Goal: Check status: Check status

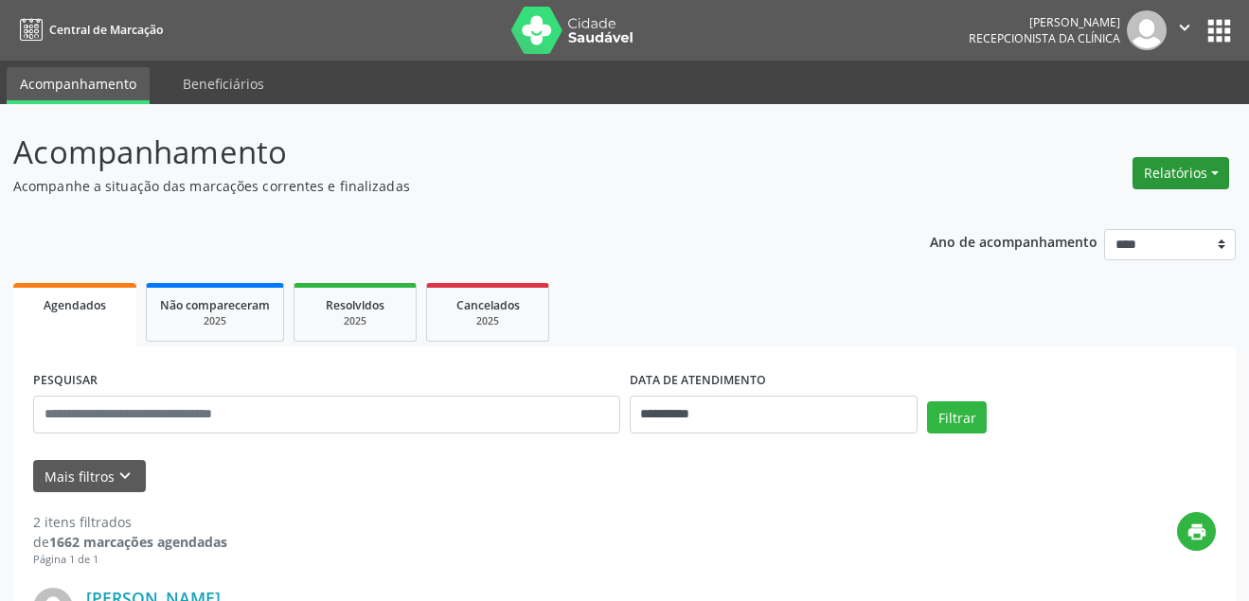
click at [1153, 175] on button "Relatórios" at bounding box center [1181, 173] width 97 height 32
click at [1084, 218] on link "Agendamentos" at bounding box center [1129, 214] width 204 height 27
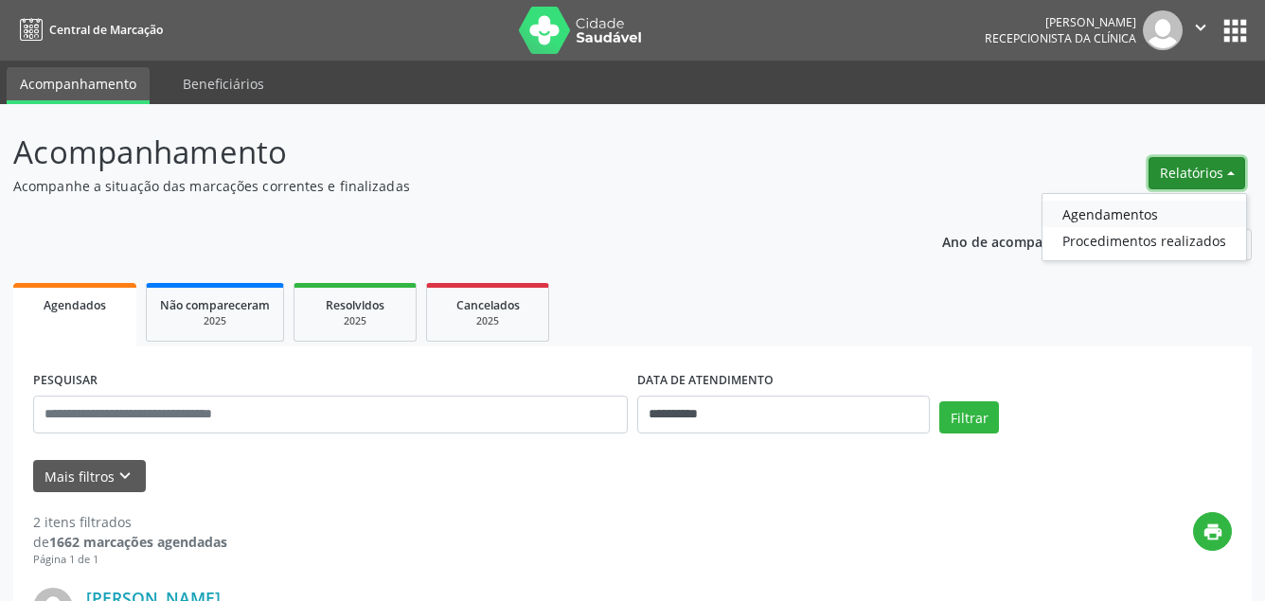
select select "*"
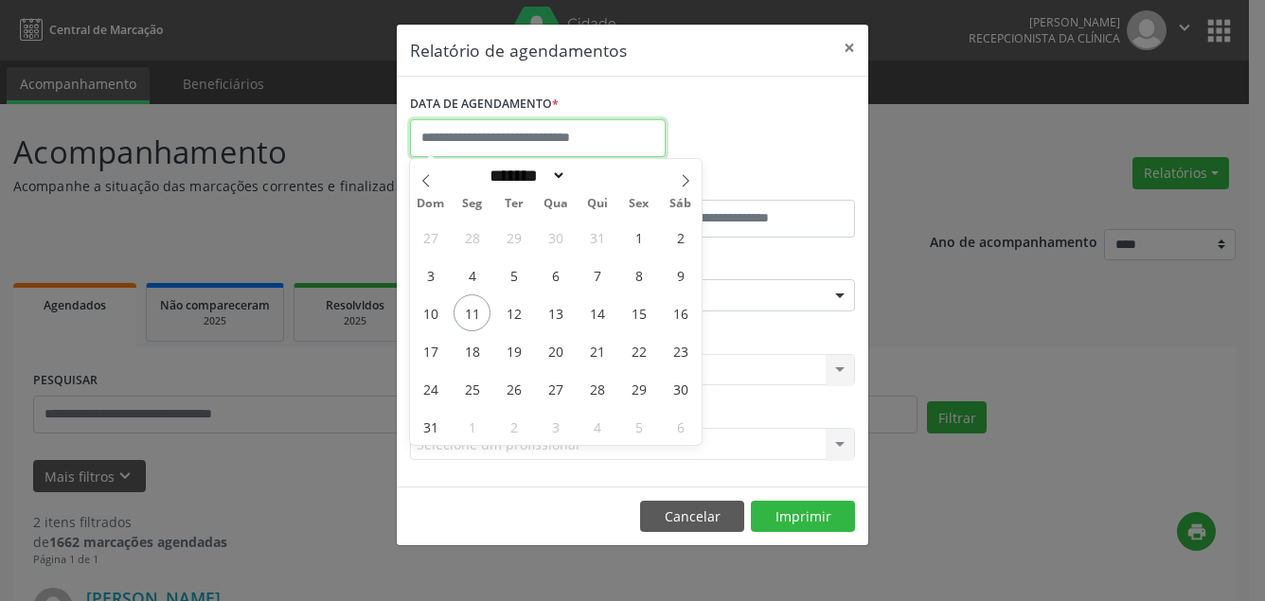
click at [578, 126] on input "text" at bounding box center [538, 138] width 256 height 38
click at [474, 313] on span "11" at bounding box center [472, 313] width 37 height 37
type input "**********"
click at [470, 312] on span "11" at bounding box center [472, 313] width 37 height 37
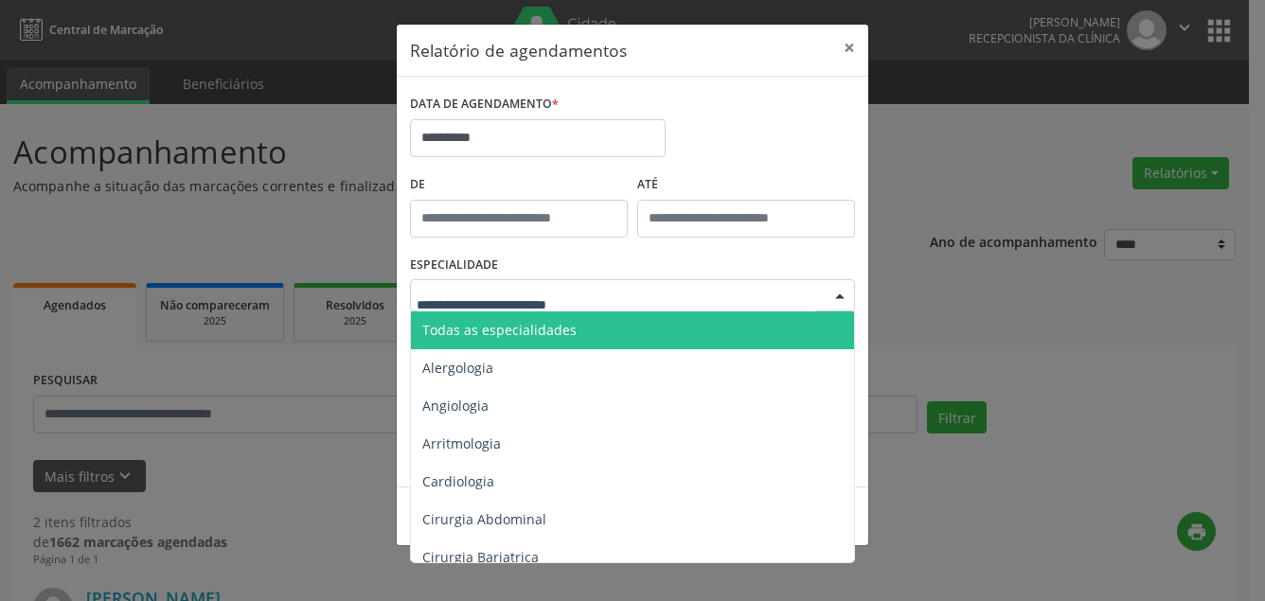
click at [524, 326] on span "Todas as especialidades" at bounding box center [499, 330] width 154 height 18
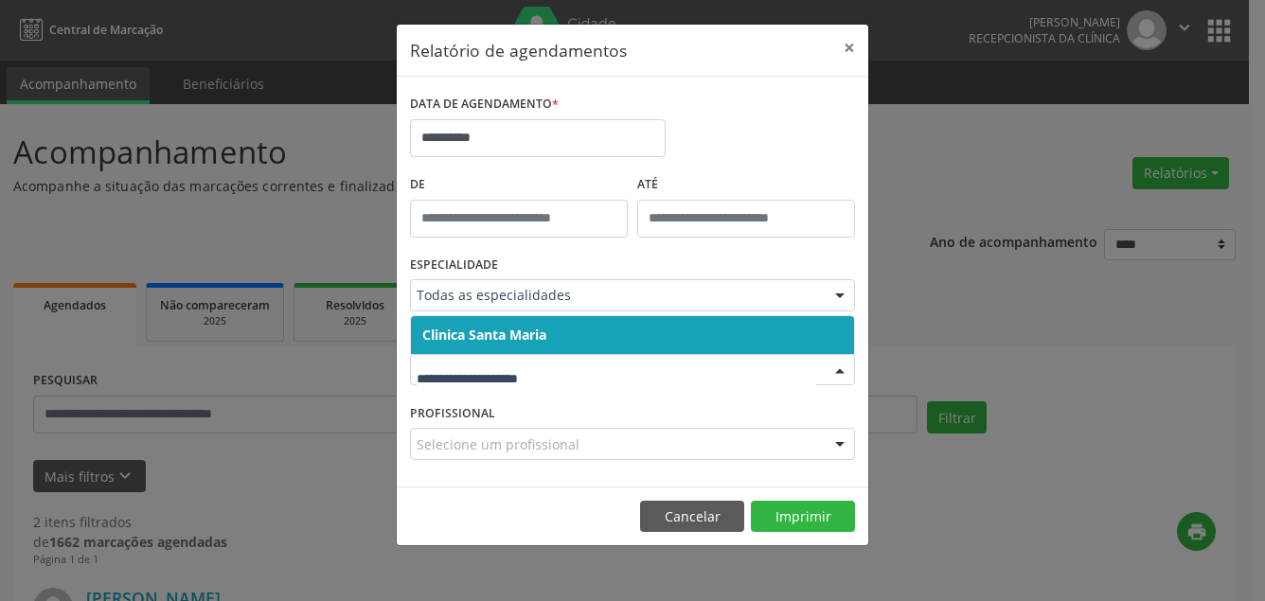
click at [510, 337] on span "Clinica Santa Maria" at bounding box center [484, 335] width 124 height 18
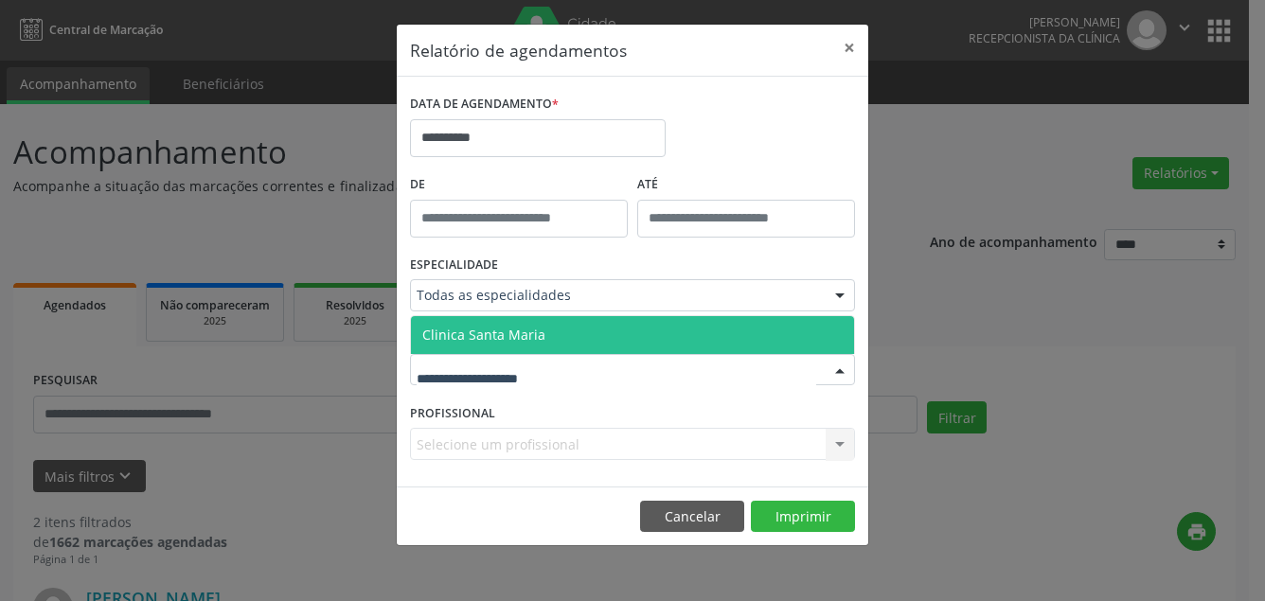
click at [505, 335] on span "Clinica Santa Maria" at bounding box center [483, 335] width 123 height 18
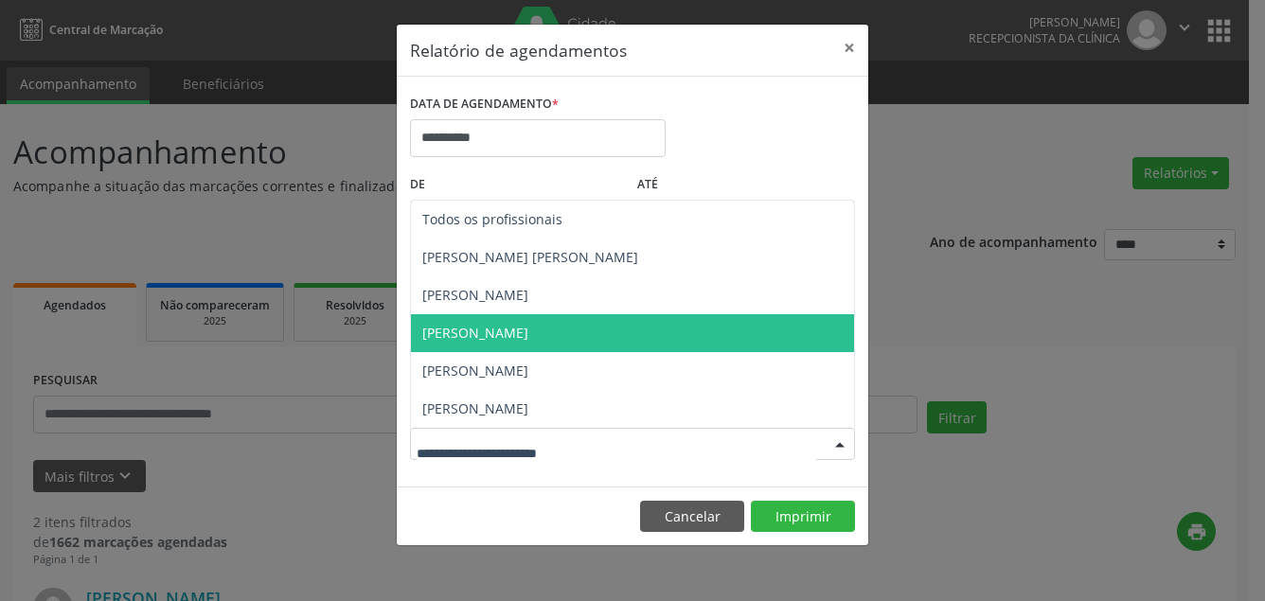
click at [488, 331] on span "[PERSON_NAME]" at bounding box center [475, 333] width 106 height 18
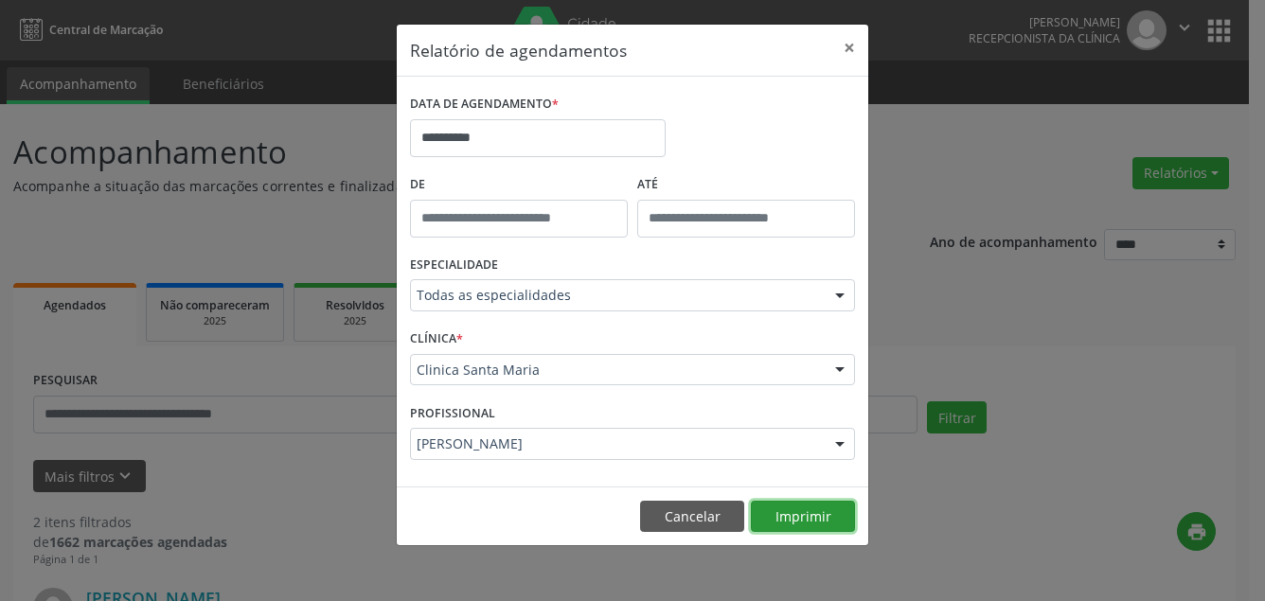
click at [785, 513] on button "Imprimir" at bounding box center [803, 517] width 104 height 32
